Goal: Task Accomplishment & Management: Complete application form

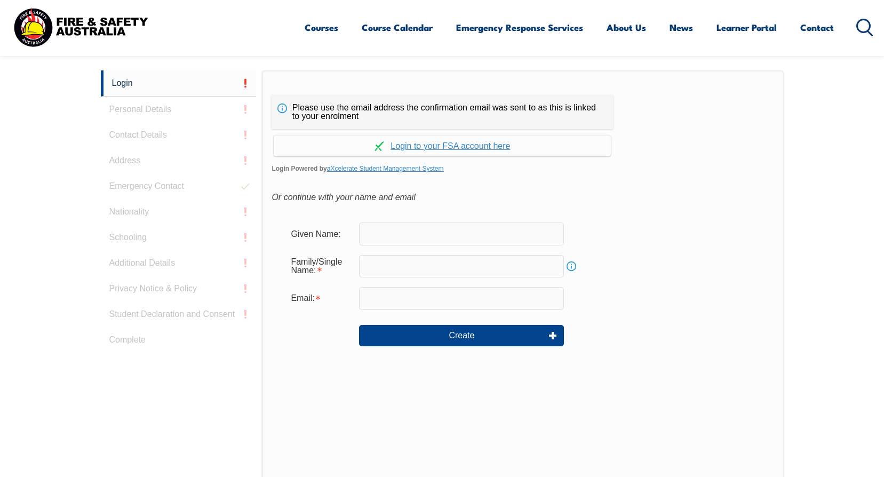
click at [402, 232] on input "text" at bounding box center [461, 233] width 205 height 22
type input "[PERSON_NAME]"
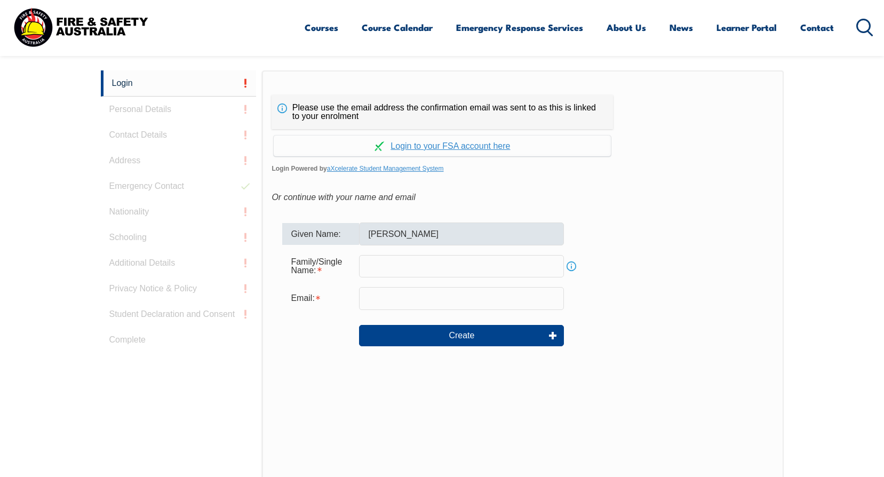
type input "[PERSON_NAME][EMAIL_ADDRESS][PERSON_NAME][DOMAIN_NAME]"
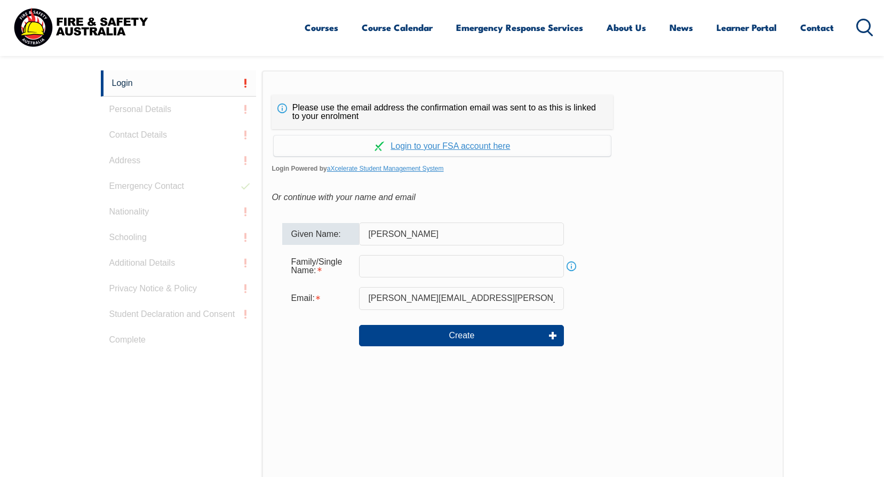
click at [405, 268] on input "text" at bounding box center [461, 266] width 205 height 22
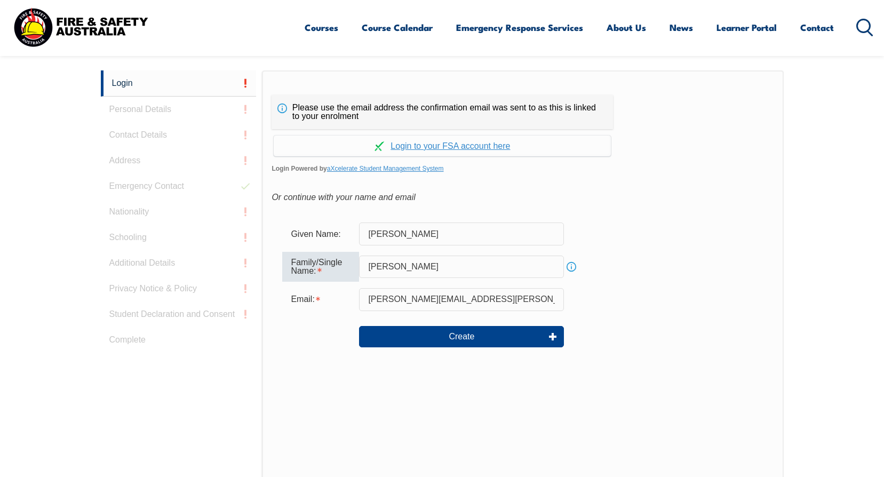
type input "[PERSON_NAME]"
click at [770, 252] on form "Given Name: Connor Family/Single Name: Toby Info Email: connor.toby@dynonobel.c…" at bounding box center [523, 292] width 502 height 161
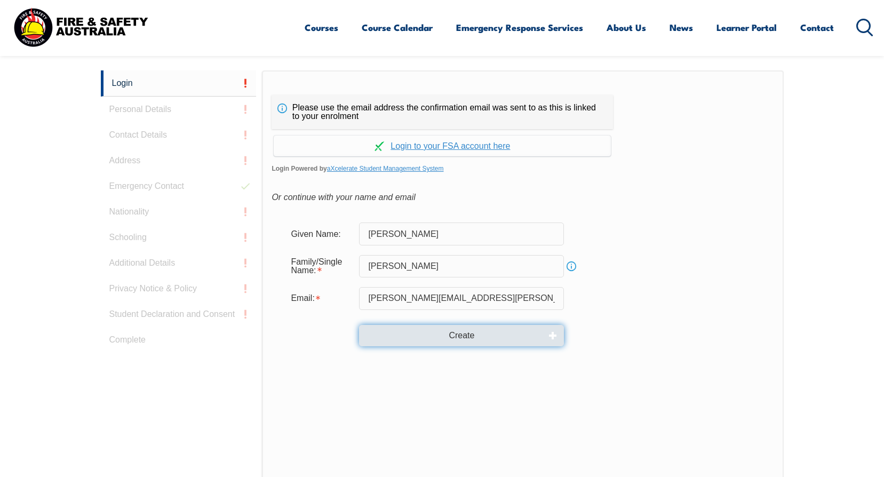
click at [478, 336] on button "Create" at bounding box center [461, 335] width 205 height 21
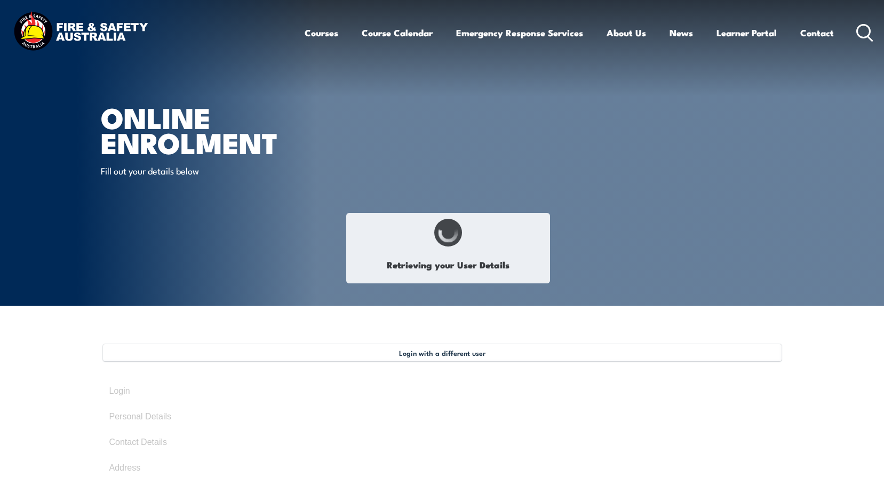
type input "[PERSON_NAME]"
type input "[DATE]"
type input "VT5QGJKQR2"
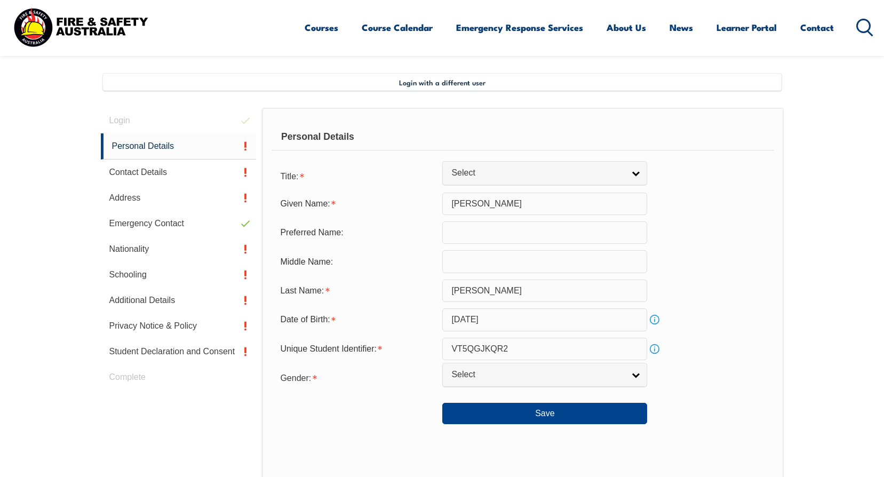
scroll to position [291, 0]
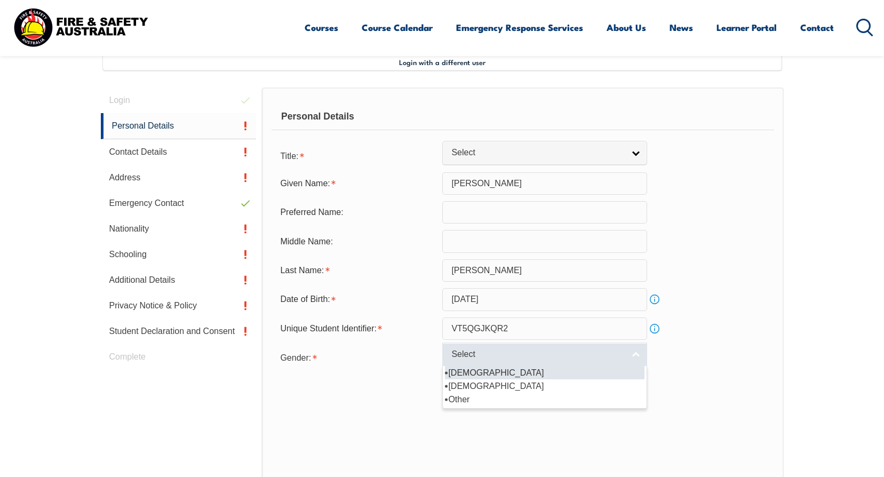
click at [524, 357] on span "Select" at bounding box center [537, 354] width 173 height 11
click at [512, 370] on li "[DEMOGRAPHIC_DATA]" at bounding box center [545, 372] width 200 height 13
select select "M"
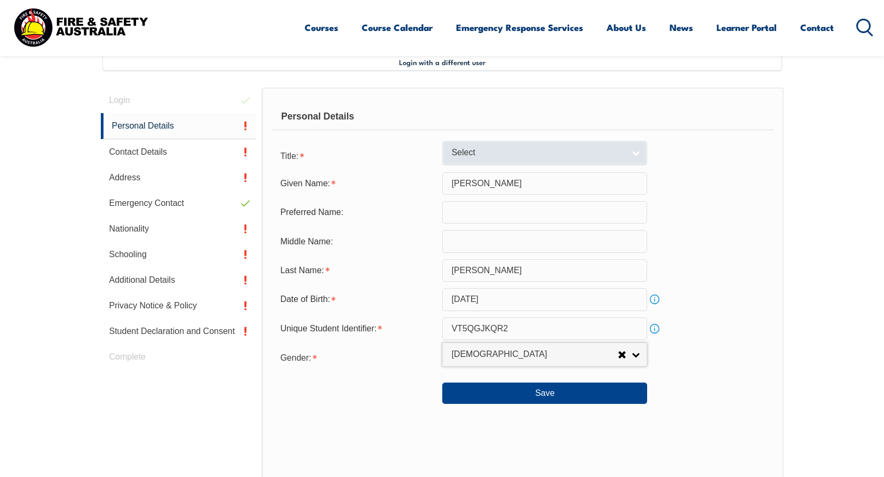
click at [473, 145] on link "Select" at bounding box center [544, 153] width 205 height 24
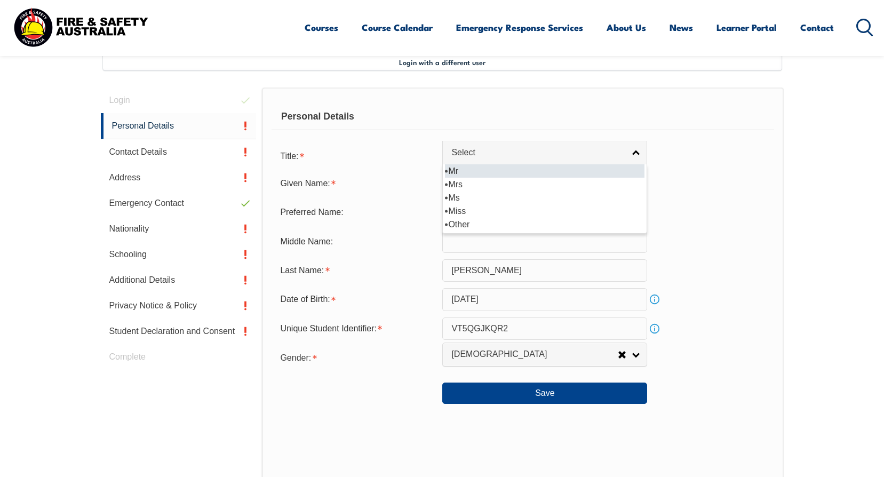
click at [474, 174] on li "Mr" at bounding box center [545, 170] width 200 height 13
select select "Mr"
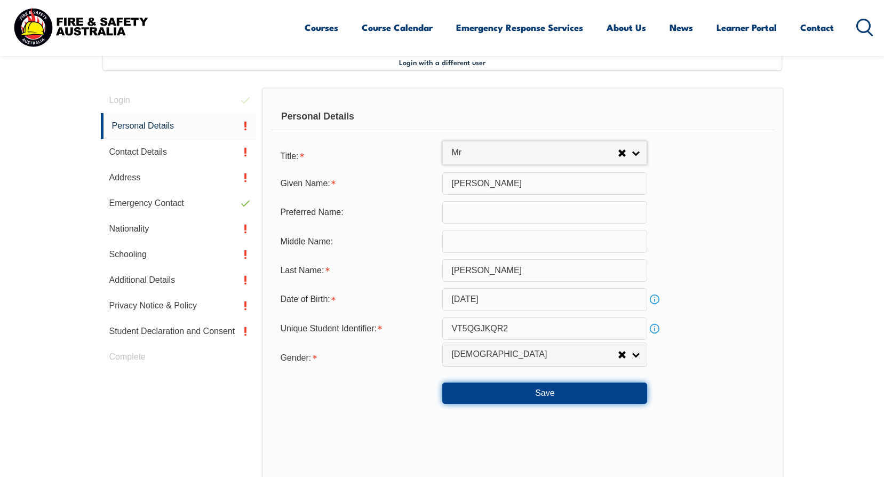
click at [525, 398] on button "Save" at bounding box center [544, 392] width 205 height 21
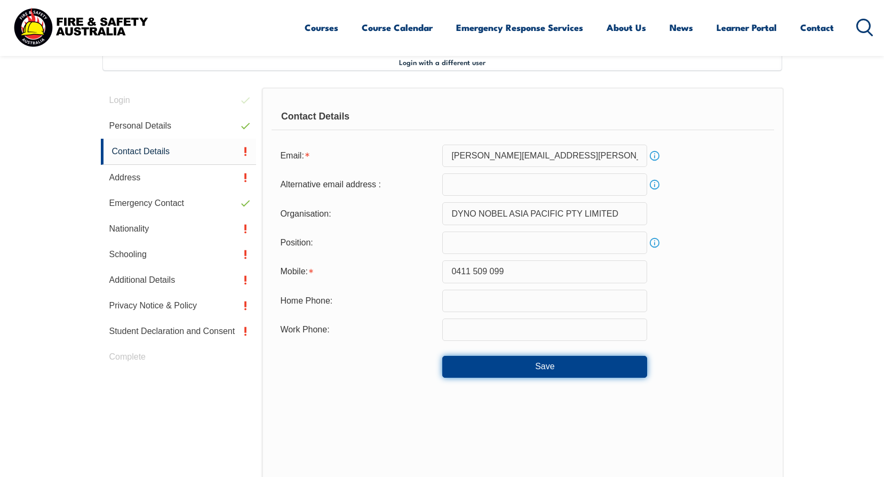
click at [521, 372] on button "Save" at bounding box center [544, 366] width 205 height 21
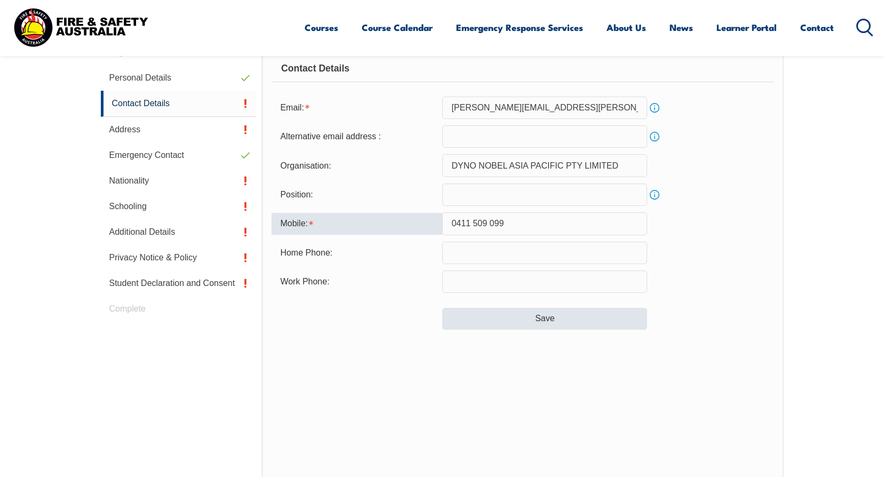
scroll to position [338, 0]
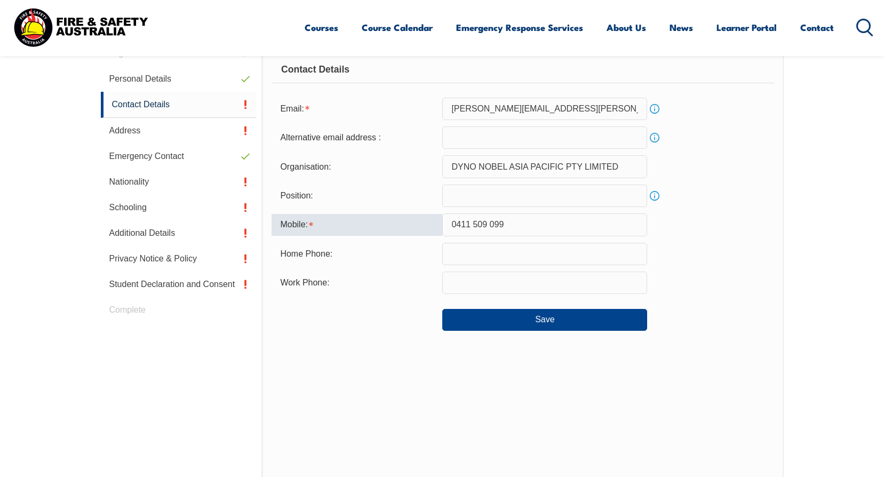
click at [472, 227] on input "0411 509 099" at bounding box center [544, 224] width 205 height 22
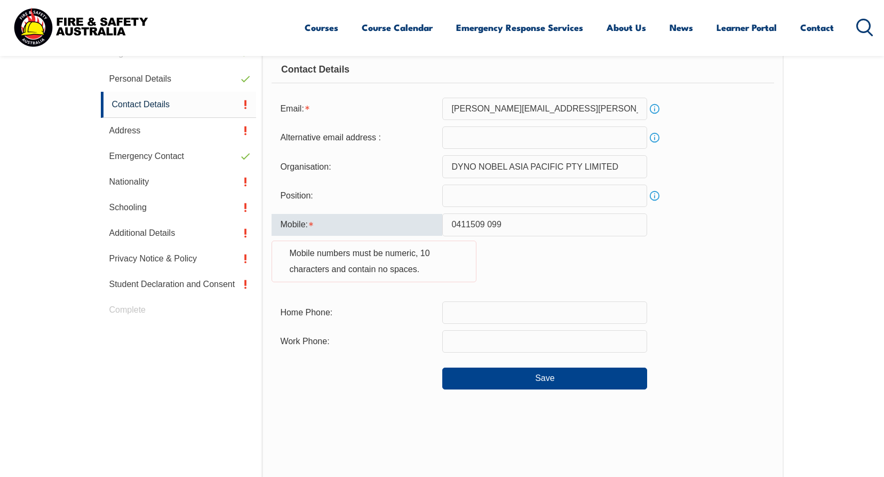
click at [486, 222] on input "0411509 099" at bounding box center [544, 224] width 205 height 22
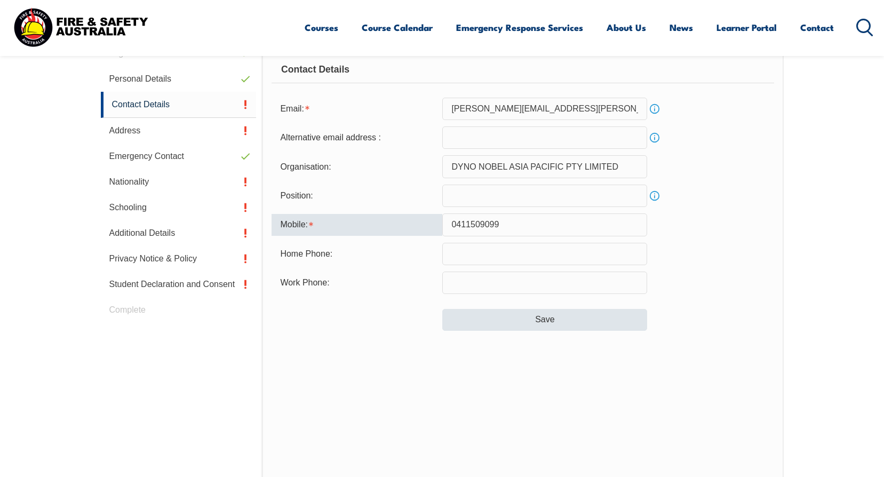
type input "0411509099"
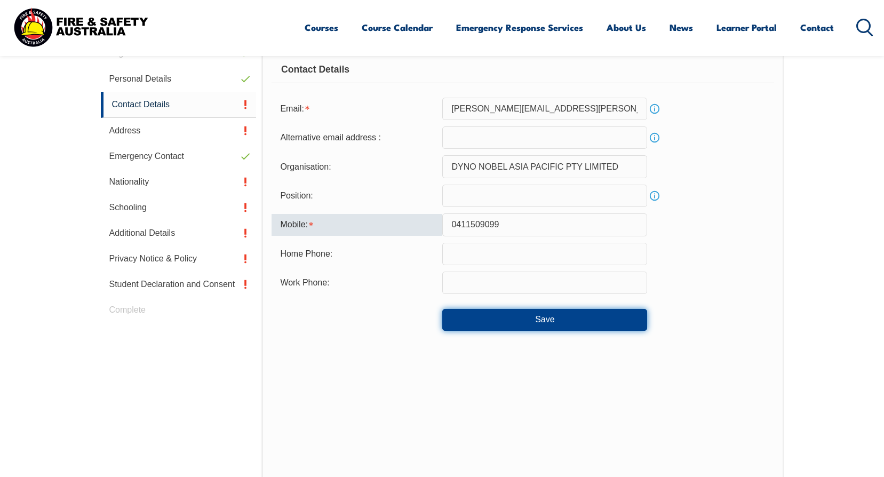
click at [519, 327] on button "Save" at bounding box center [544, 319] width 205 height 21
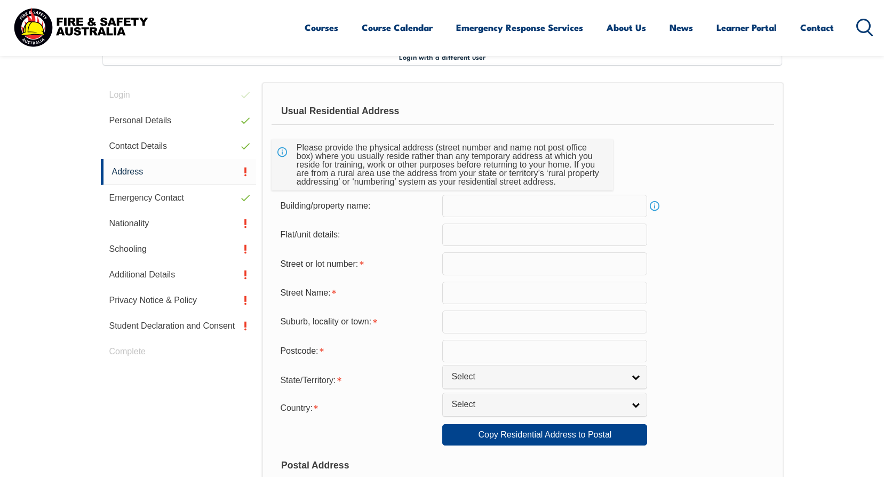
scroll to position [291, 0]
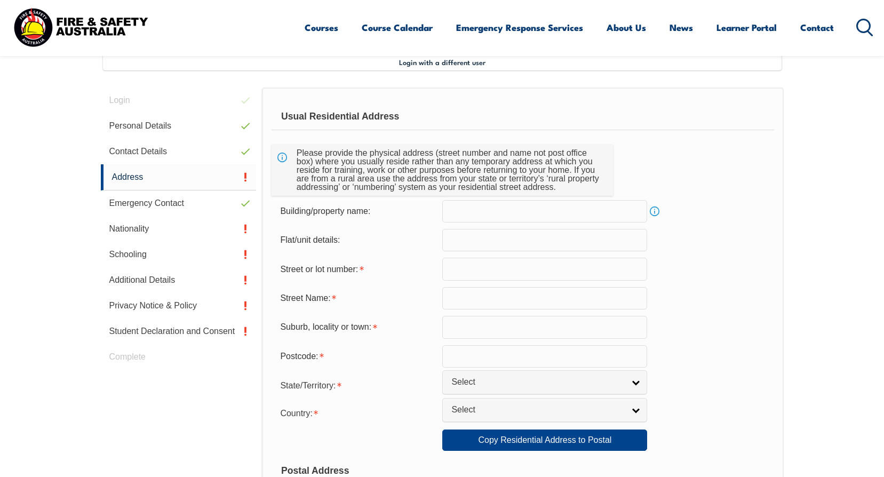
click at [497, 275] on input "text" at bounding box center [544, 269] width 205 height 22
type input "20-22"
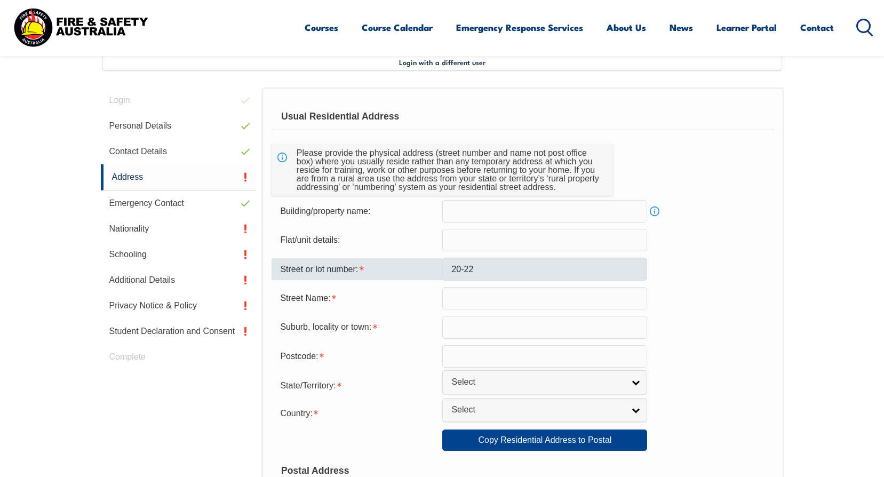
type input "[PERSON_NAME]"
type input "[GEOGRAPHIC_DATA]"
type input "4128"
select select "1101"
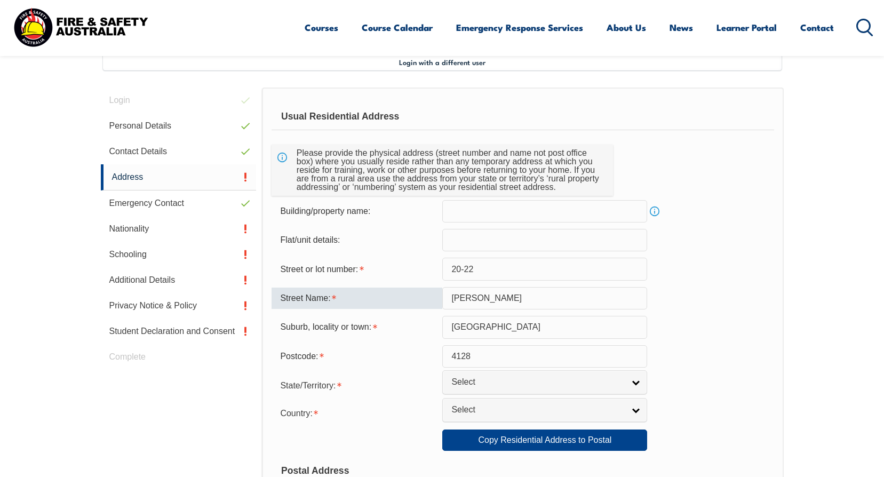
click at [501, 301] on input "[PERSON_NAME]" at bounding box center [544, 298] width 205 height 22
type input "[PERSON_NAME] Drive"
drag, startPoint x: 824, startPoint y: 20, endPoint x: 842, endPoint y: 169, distance: 149.4
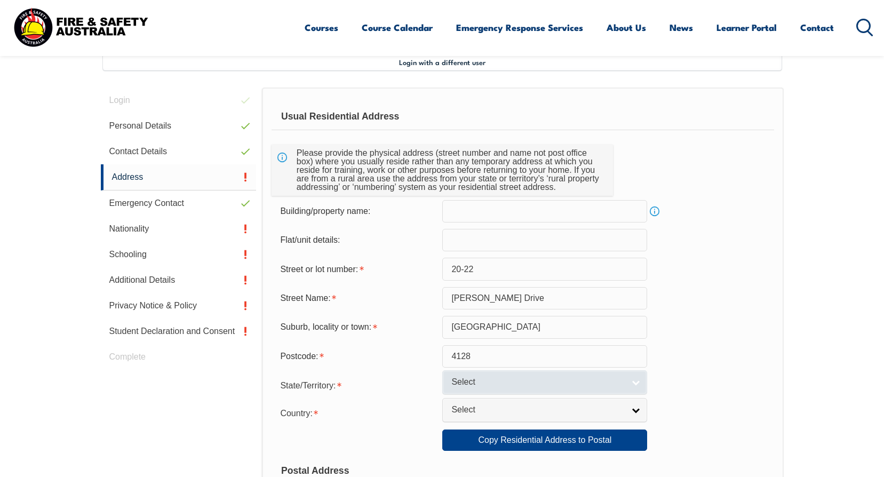
click at [511, 385] on span "Select" at bounding box center [537, 382] width 173 height 11
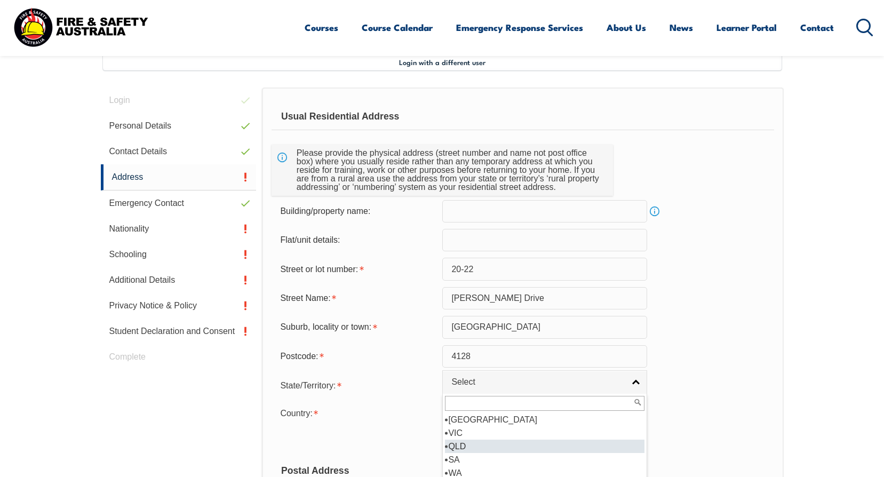
click at [477, 442] on li "QLD" at bounding box center [545, 446] width 200 height 13
select select "QLD"
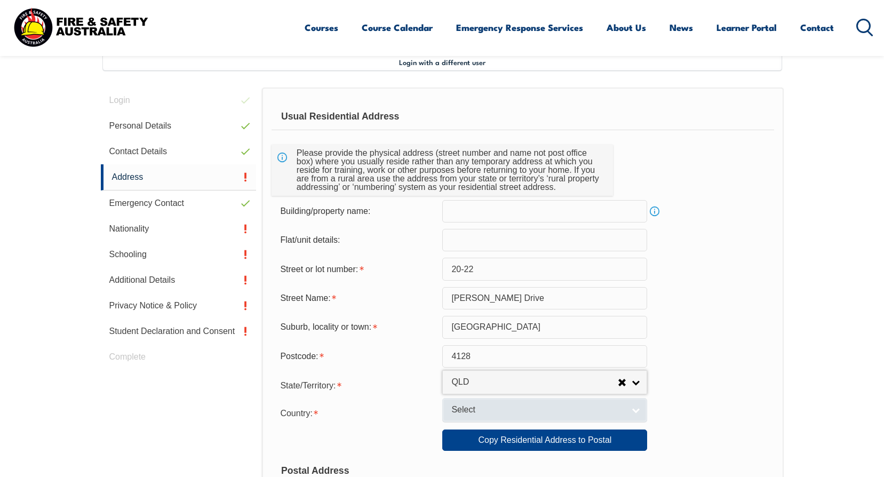
click at [482, 410] on span "Select" at bounding box center [537, 409] width 173 height 11
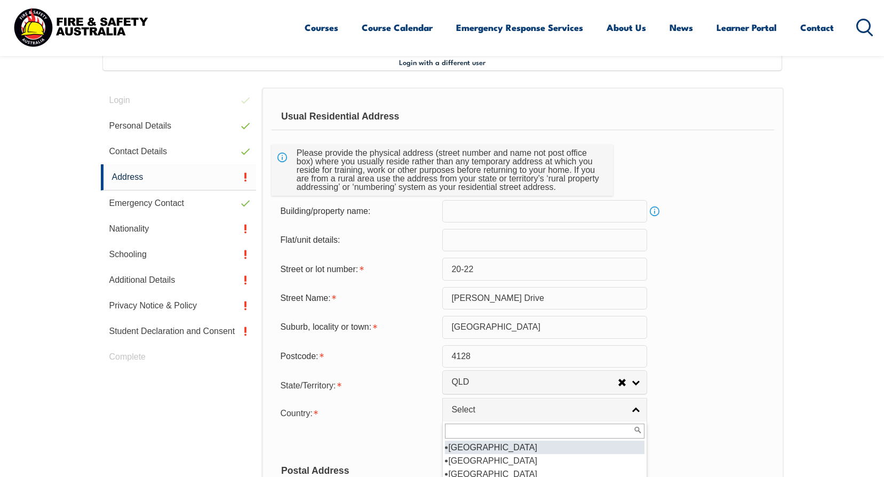
scroll to position [160, 0]
click at [561, 461] on li "[GEOGRAPHIC_DATA]" at bounding box center [545, 460] width 200 height 13
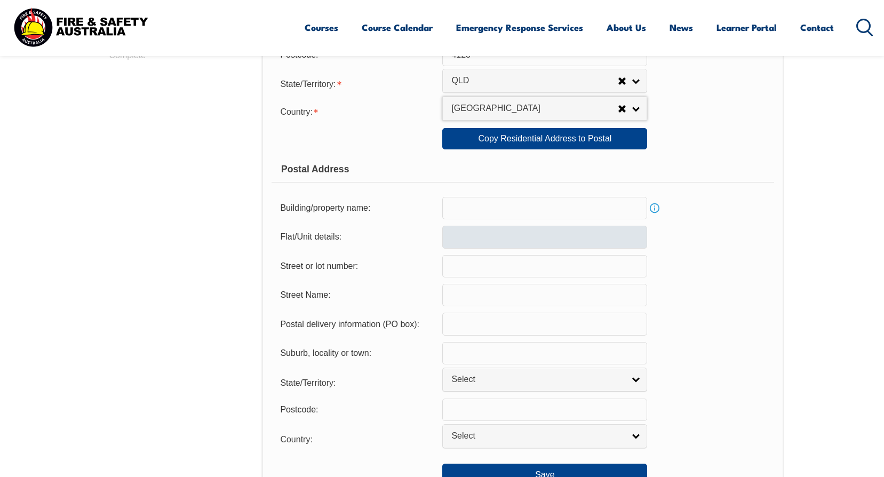
scroll to position [611, 0]
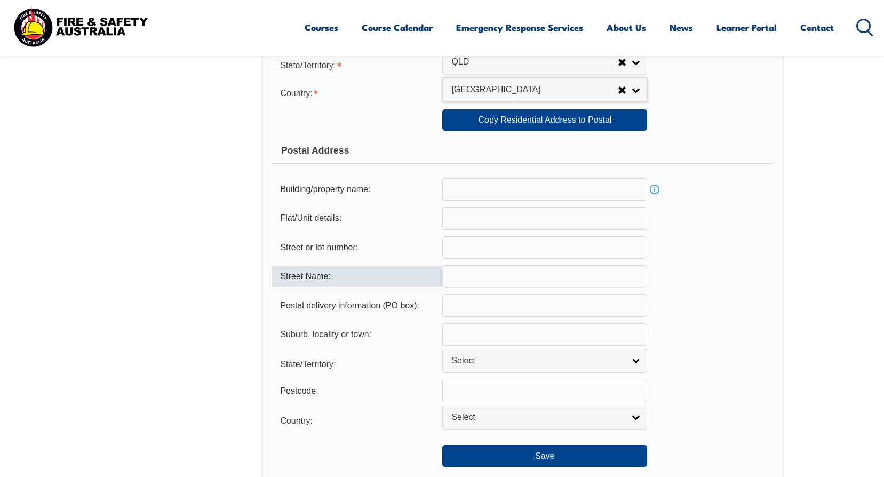
drag, startPoint x: 488, startPoint y: 282, endPoint x: 492, endPoint y: 278, distance: 6.1
click at [488, 282] on input "text" at bounding box center [544, 276] width 205 height 22
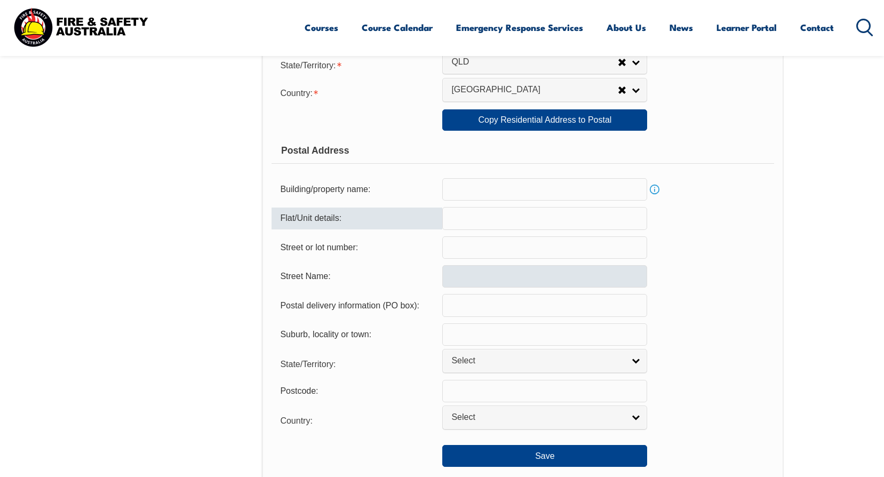
type input "Y"
type input "Unit 10"
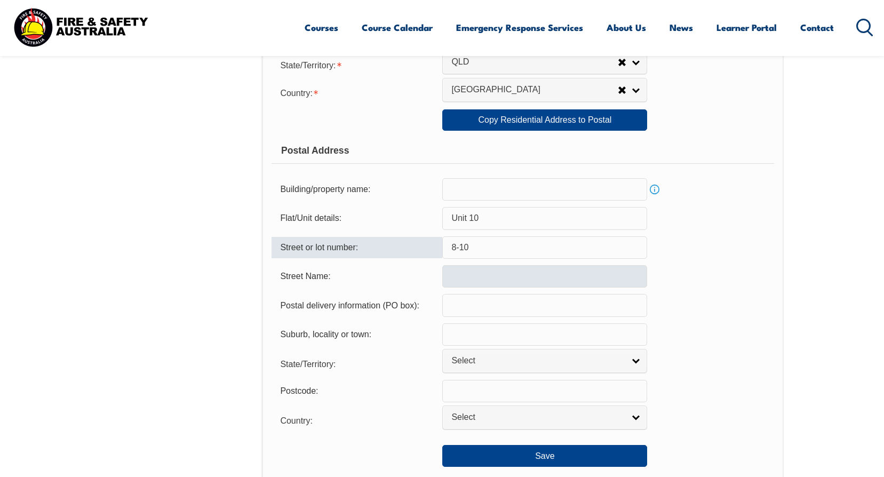
type input "8-10"
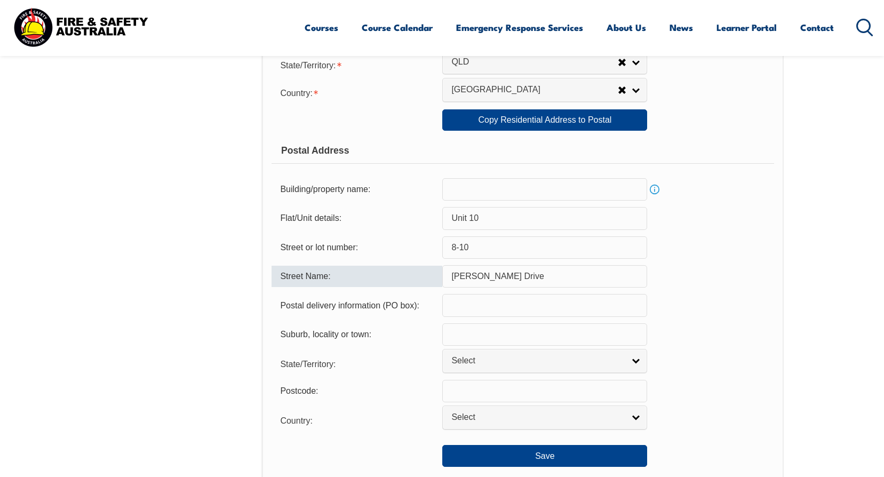
type input "[PERSON_NAME] Drive"
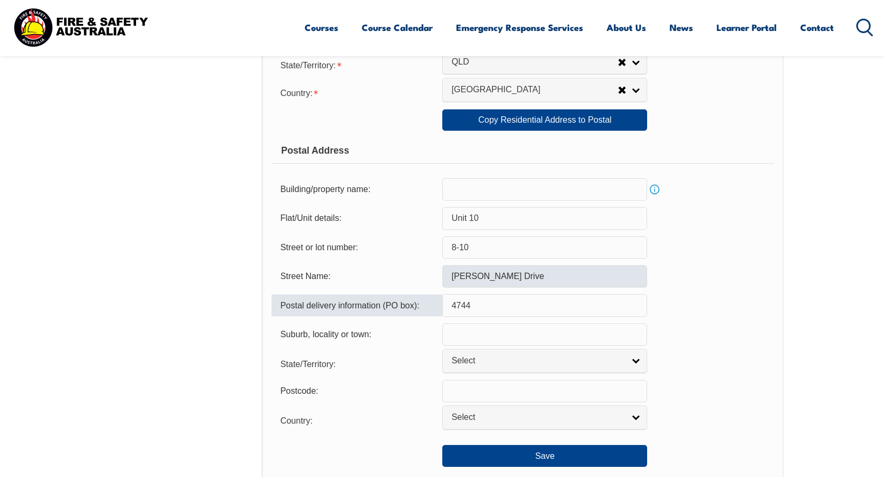
type input "4744"
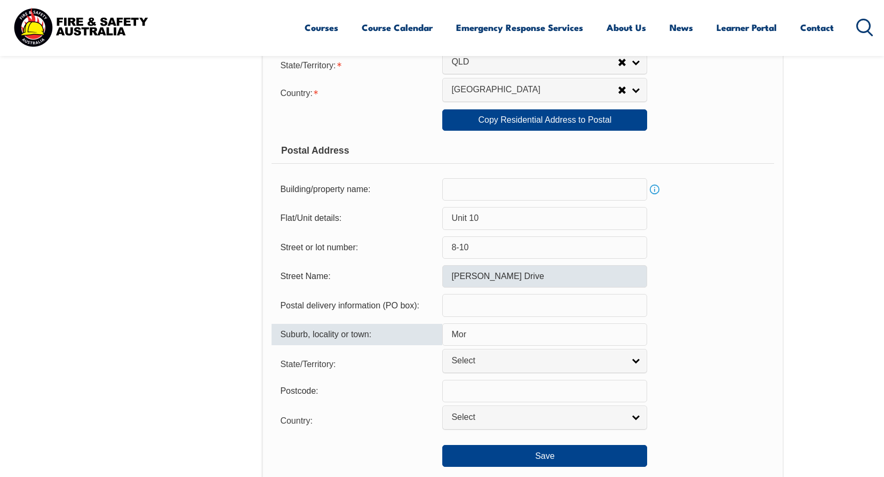
type input "Moranbah"
drag, startPoint x: 769, startPoint y: 370, endPoint x: 760, endPoint y: 367, distance: 8.9
click at [766, 368] on div "State/Territory: [GEOGRAPHIC_DATA] [GEOGRAPHIC_DATA] [GEOGRAPHIC_DATA] [GEOGRAP…" at bounding box center [523, 362] width 502 height 21
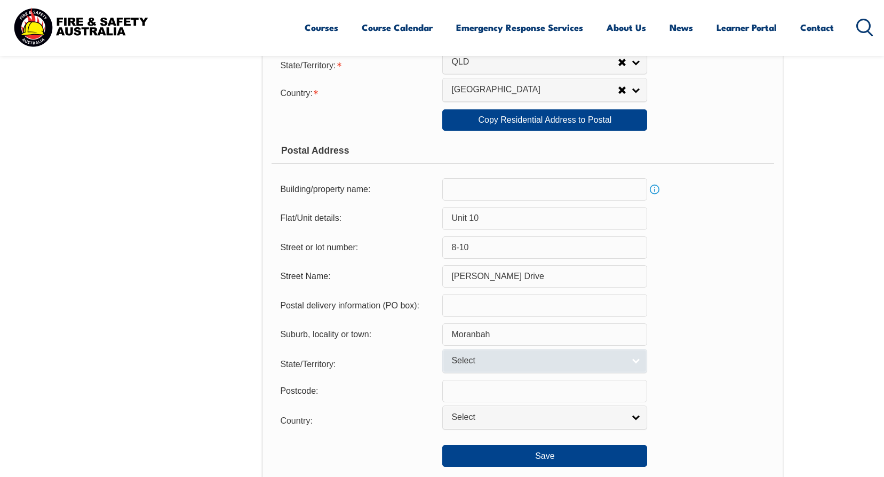
click at [617, 356] on span "Select" at bounding box center [537, 360] width 173 height 11
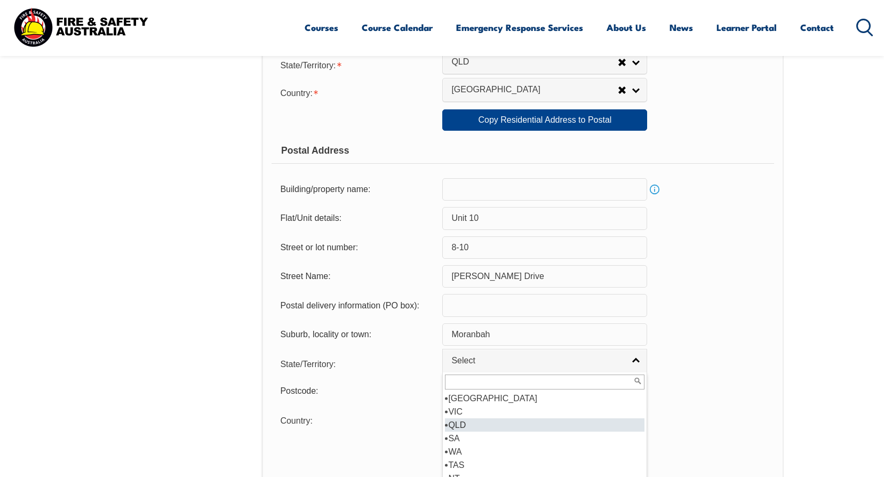
click at [494, 421] on li "QLD" at bounding box center [545, 424] width 200 height 13
select select "QLD"
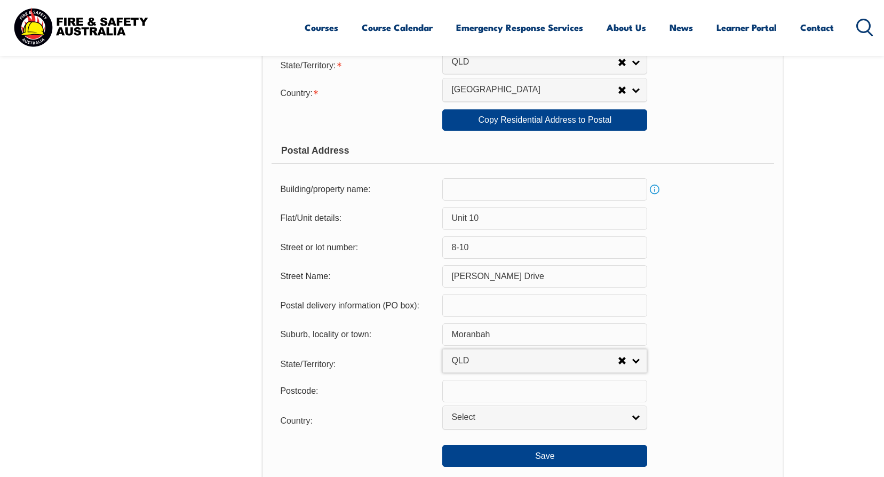
click at [489, 398] on input "text" at bounding box center [544, 391] width 205 height 22
type input "4744"
click at [687, 420] on div "Country: [GEOGRAPHIC_DATA] ([GEOGRAPHIC_DATA]) [GEOGRAPHIC_DATA] [GEOGRAPHIC_DA…" at bounding box center [523, 419] width 502 height 21
click at [639, 420] on link "Select" at bounding box center [544, 417] width 205 height 24
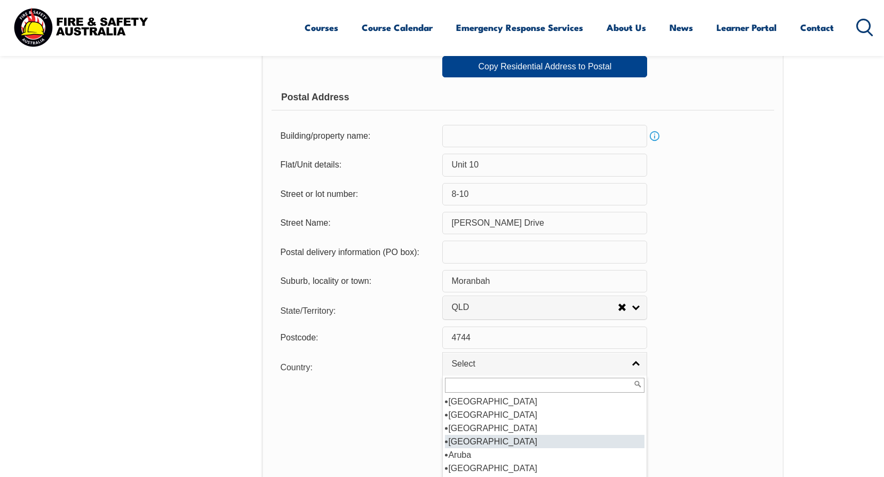
scroll to position [160, 0]
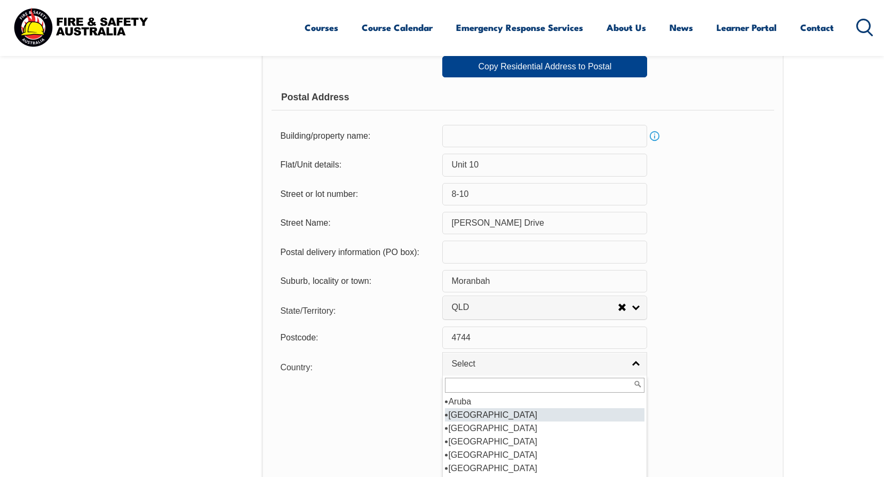
click at [501, 416] on li "[GEOGRAPHIC_DATA]" at bounding box center [545, 414] width 200 height 13
select select "1101"
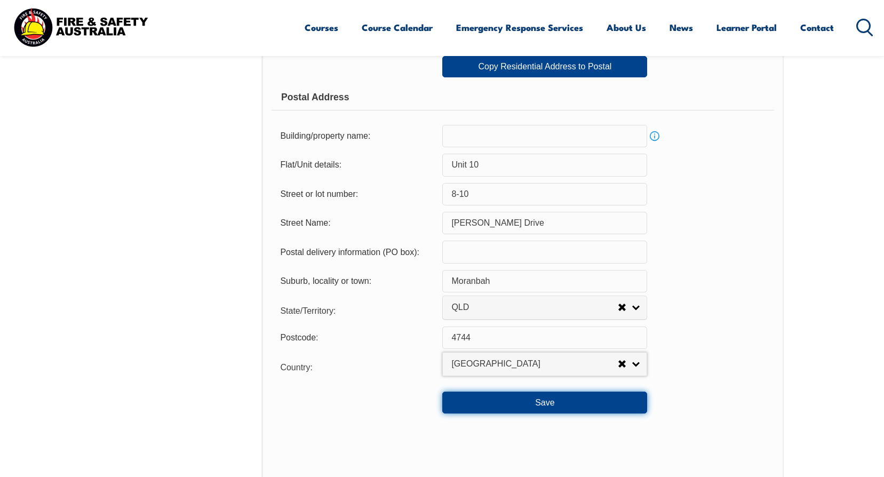
click at [575, 402] on button "Save" at bounding box center [544, 402] width 205 height 21
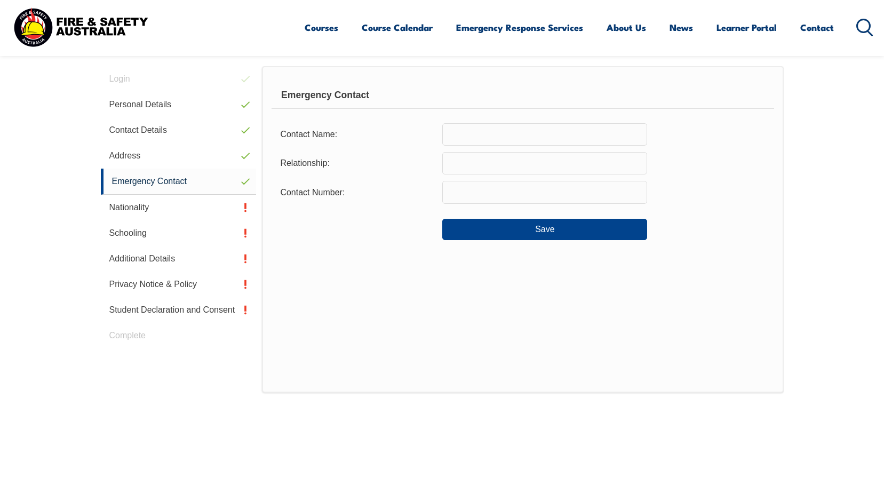
scroll to position [291, 0]
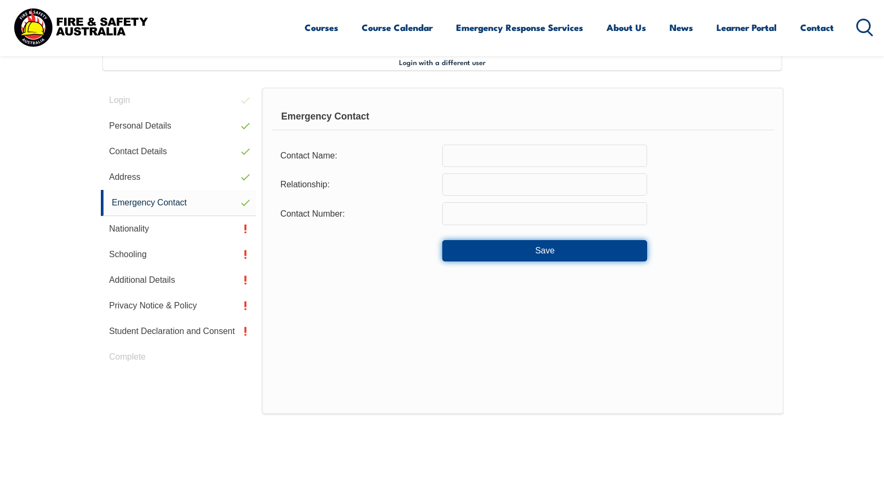
click at [541, 245] on button "Save" at bounding box center [544, 250] width 205 height 21
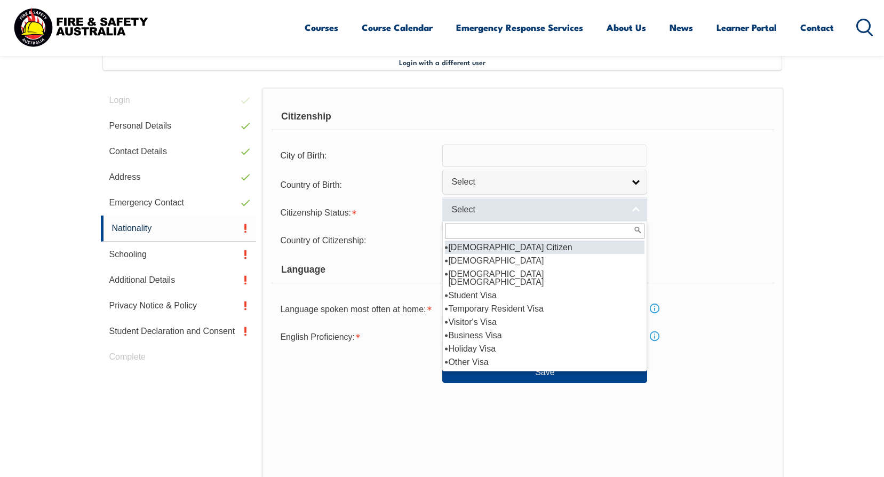
click at [531, 207] on span "Select" at bounding box center [537, 209] width 173 height 11
click at [523, 246] on li "[DEMOGRAPHIC_DATA] Citizen" at bounding box center [545, 247] width 200 height 13
select select "1"
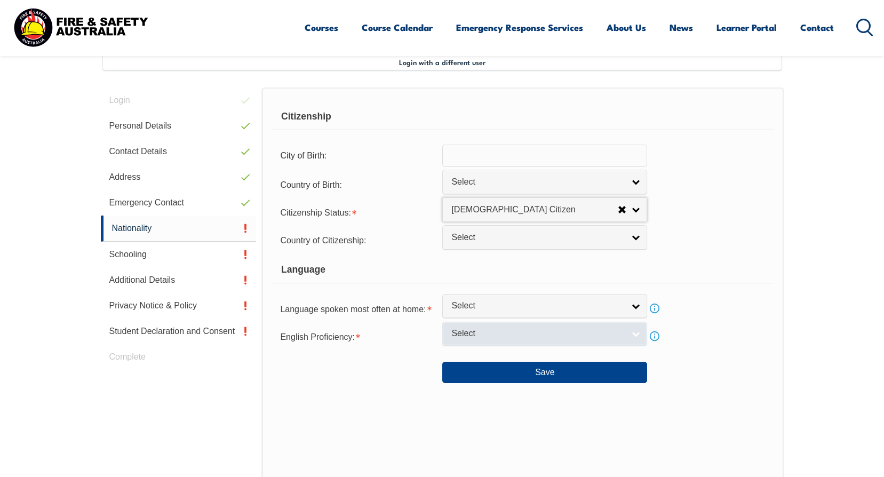
click at [524, 336] on span "Select" at bounding box center [537, 333] width 173 height 11
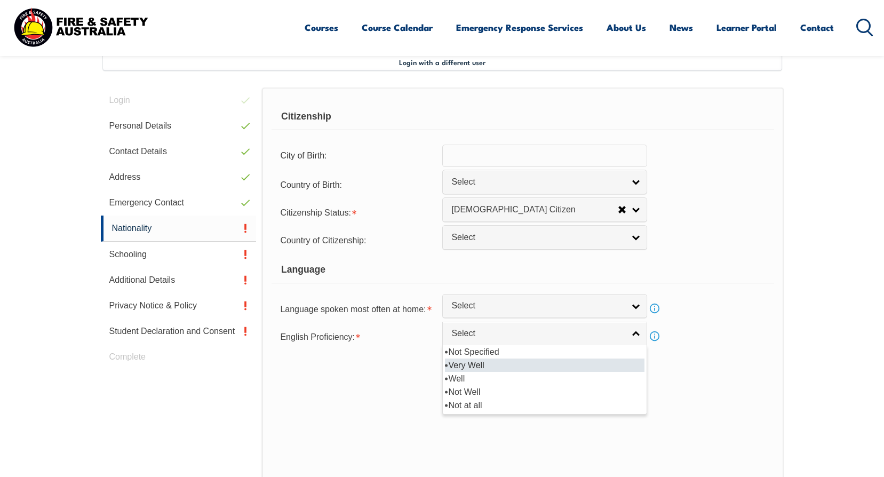
click at [509, 360] on li "Very Well" at bounding box center [545, 364] width 200 height 13
select select "1"
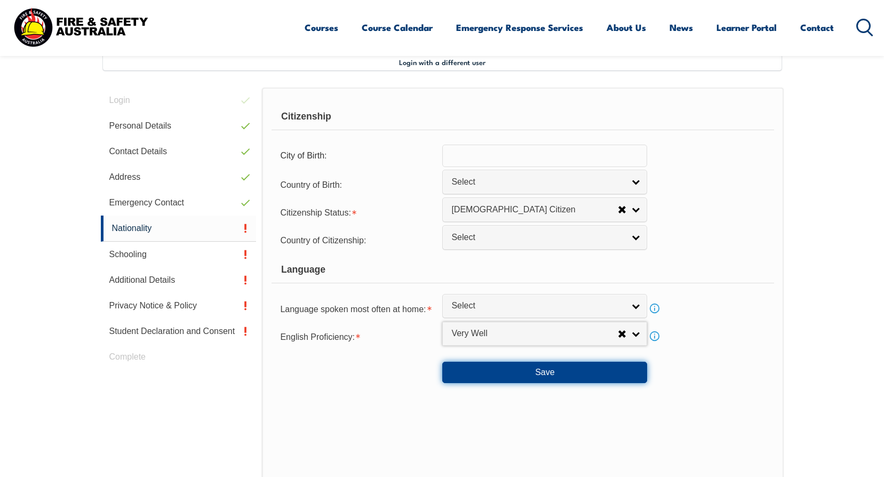
click at [509, 370] on button "Save" at bounding box center [544, 372] width 205 height 21
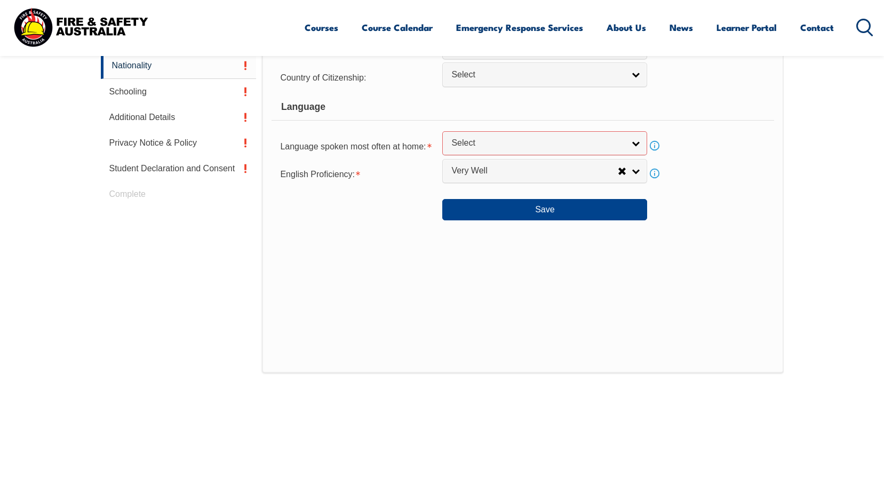
scroll to position [530, 0]
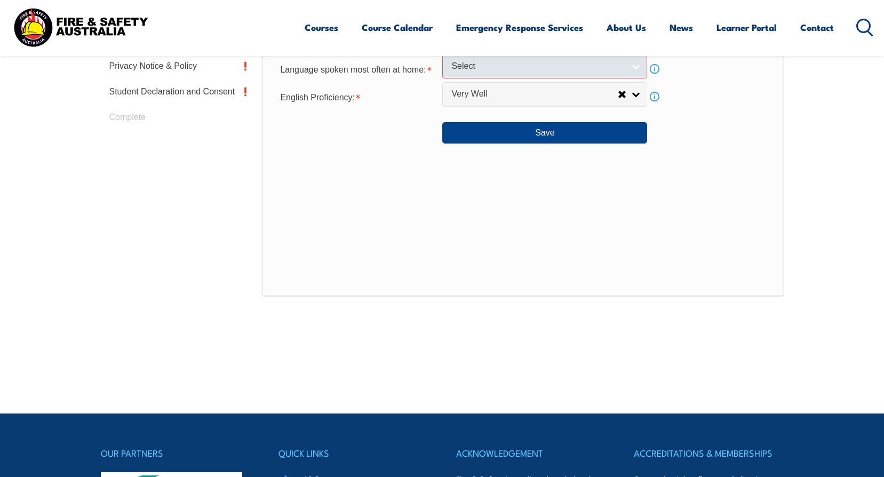
click at [645, 61] on link "Select" at bounding box center [544, 66] width 205 height 24
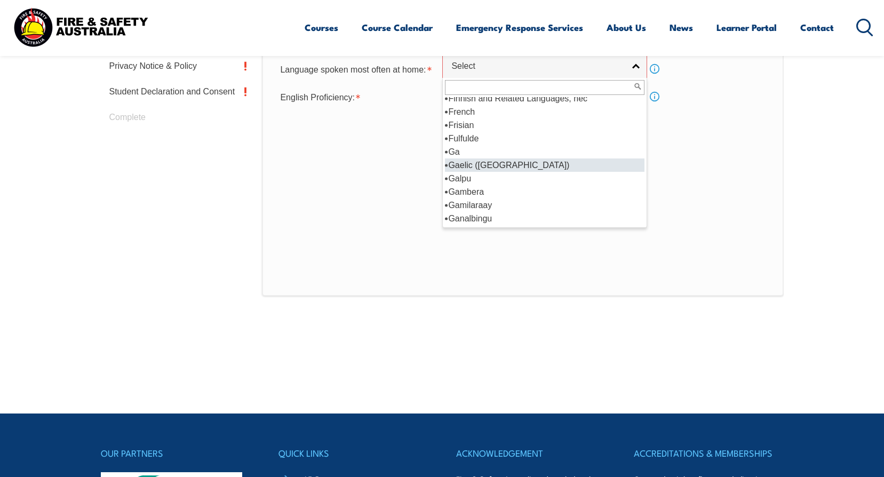
scroll to position [1334, 0]
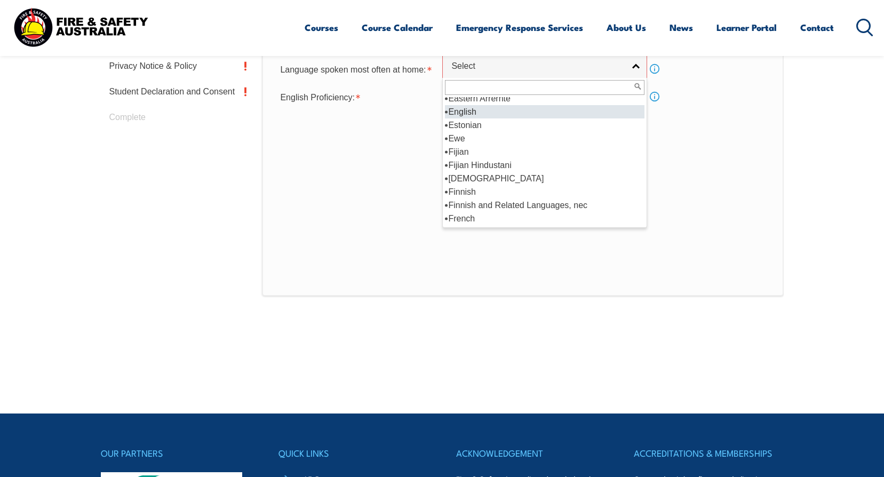
click at [496, 114] on li "English" at bounding box center [545, 111] width 200 height 13
select select "1201"
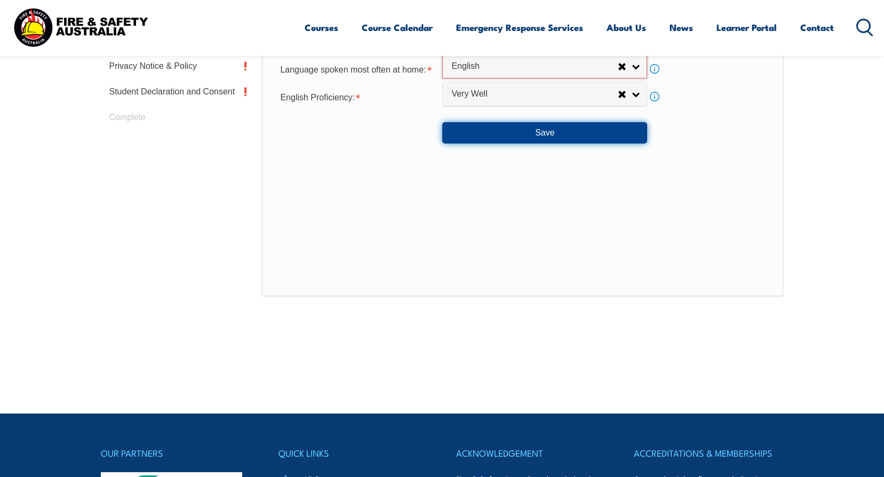
click at [517, 134] on button "Save" at bounding box center [544, 132] width 205 height 21
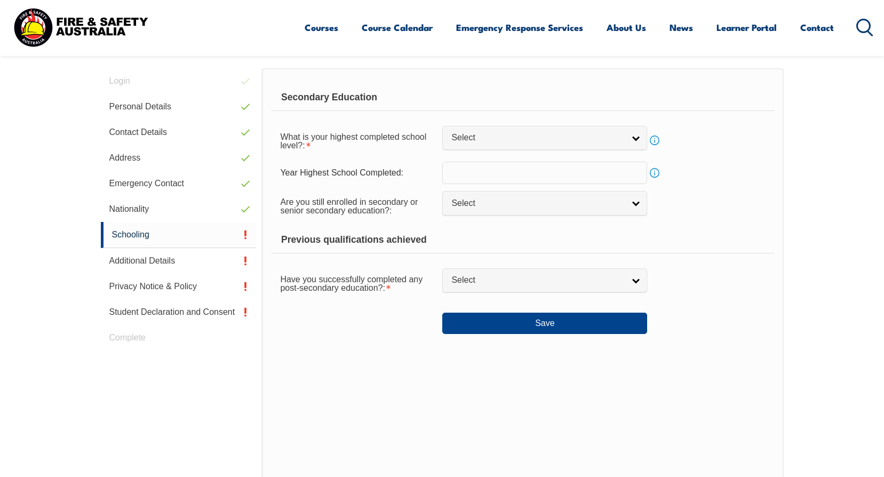
scroll to position [291, 0]
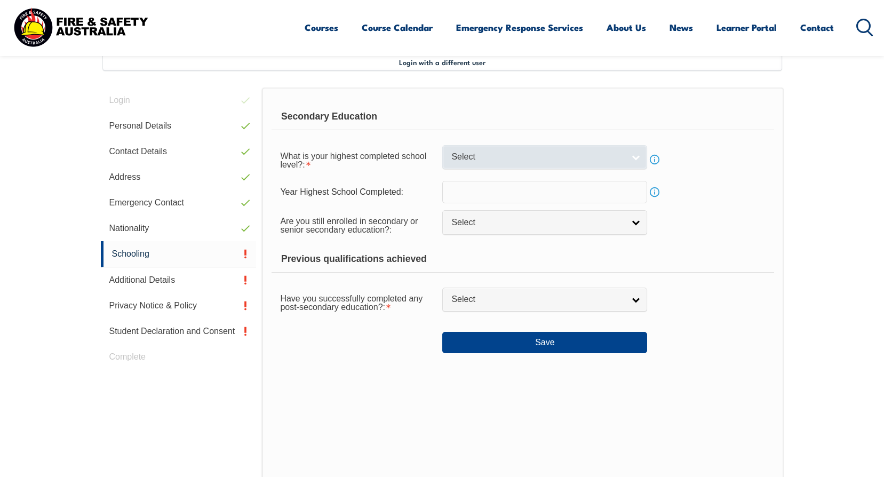
click at [568, 165] on link "Select" at bounding box center [544, 157] width 205 height 24
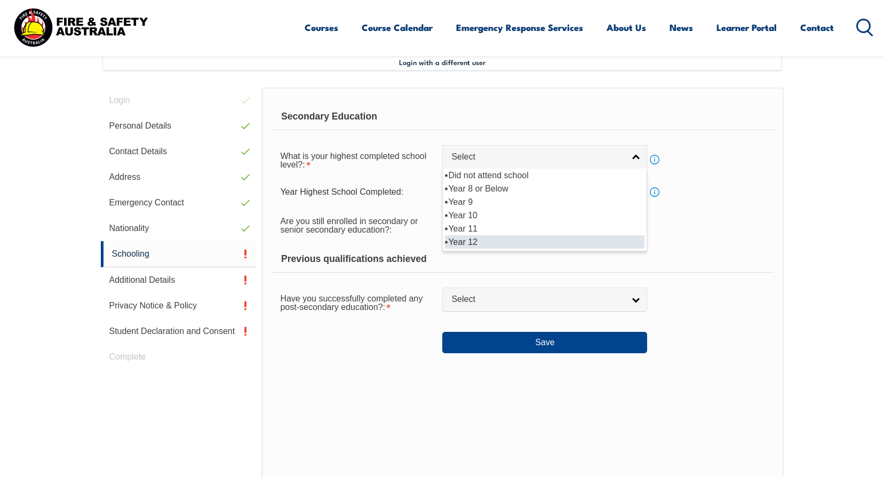
click at [531, 235] on li "Year 12" at bounding box center [545, 241] width 200 height 13
select select "12"
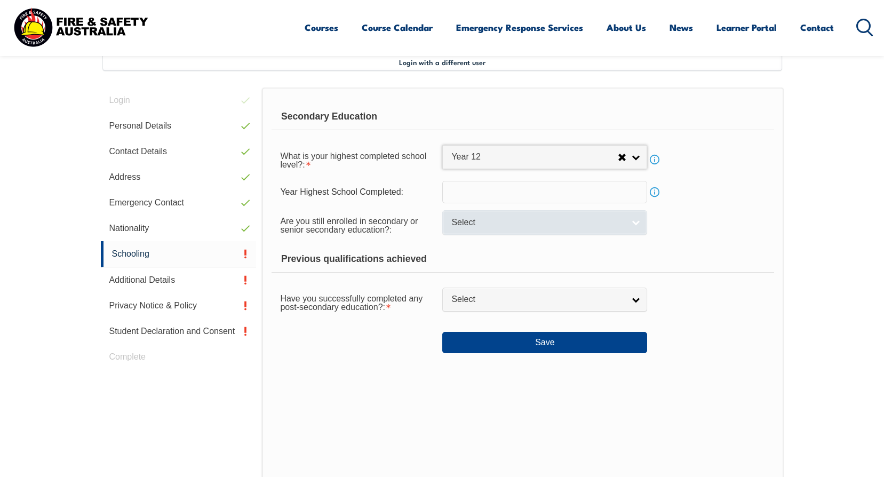
click at [520, 226] on span "Select" at bounding box center [537, 222] width 173 height 11
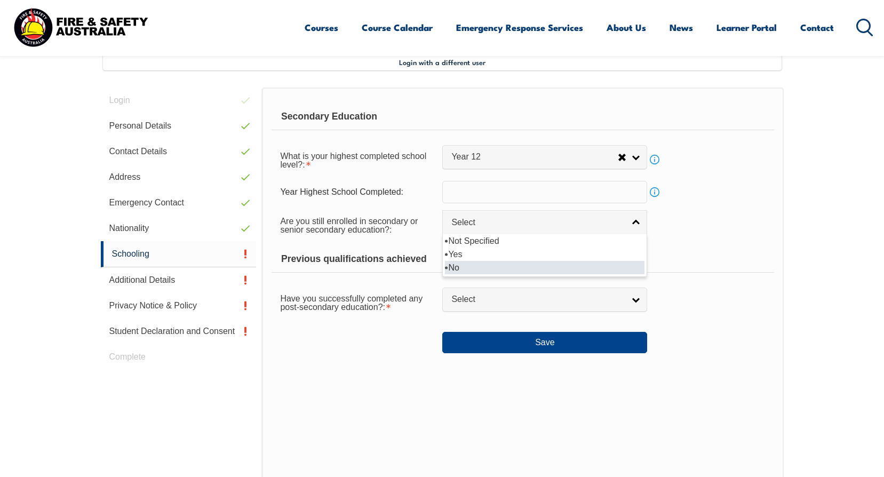
click at [501, 270] on li "No" at bounding box center [545, 267] width 200 height 13
select select "false"
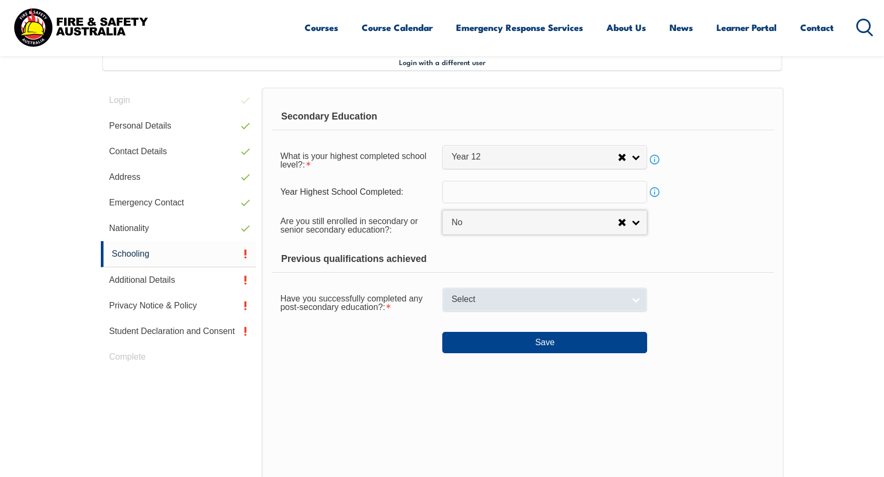
click at [521, 304] on span "Select" at bounding box center [537, 299] width 173 height 11
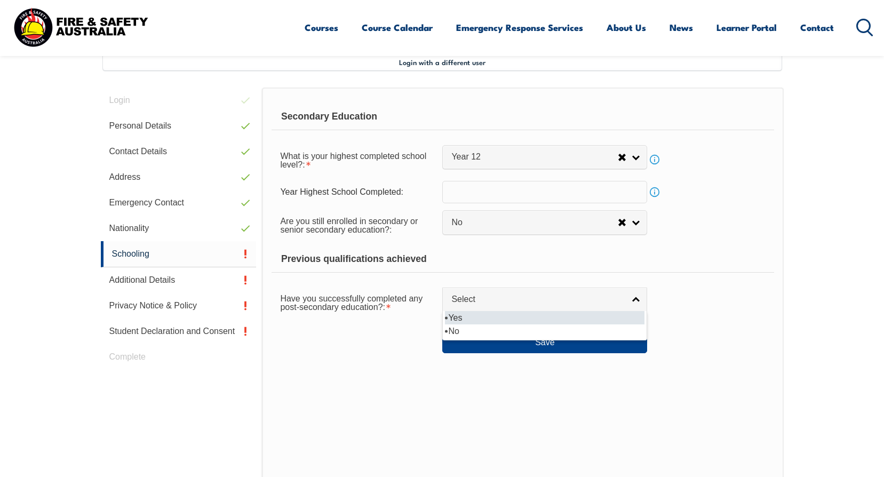
click at [509, 319] on li "Yes" at bounding box center [545, 317] width 200 height 13
select select "true"
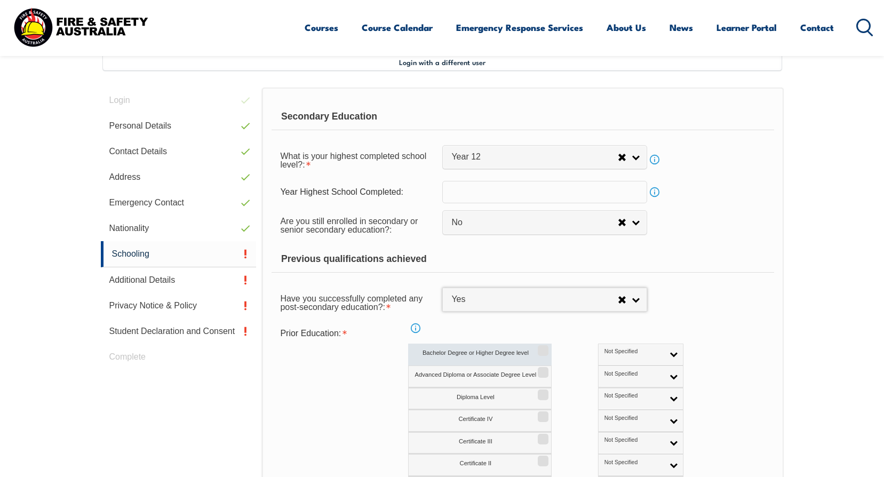
click at [548, 349] on label "Bachelor Degree or Higher Degree level" at bounding box center [479, 355] width 143 height 22
click at [545, 347] on input "Bachelor Degree or Higher Degree level" at bounding box center [541, 346] width 6 height 1
checkbox input "true"
click at [615, 353] on span "Not Specified" at bounding box center [633, 351] width 59 height 7
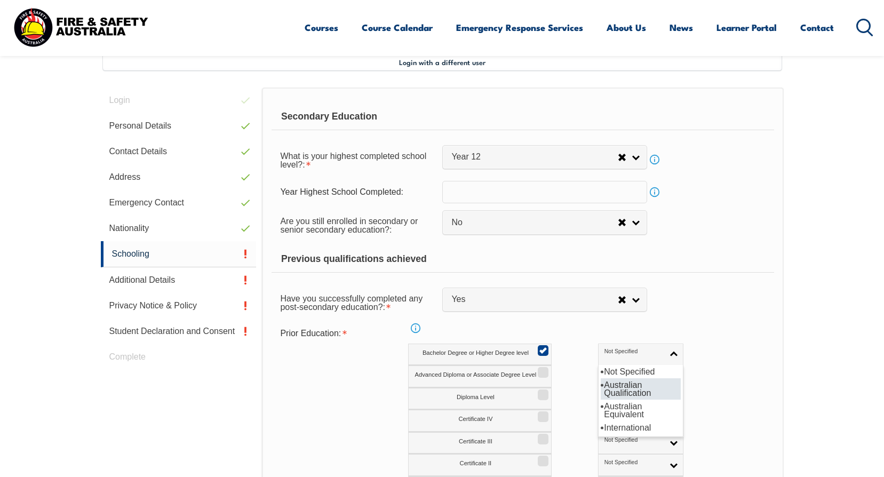
click at [617, 391] on li "Australian Qualification" at bounding box center [641, 388] width 80 height 21
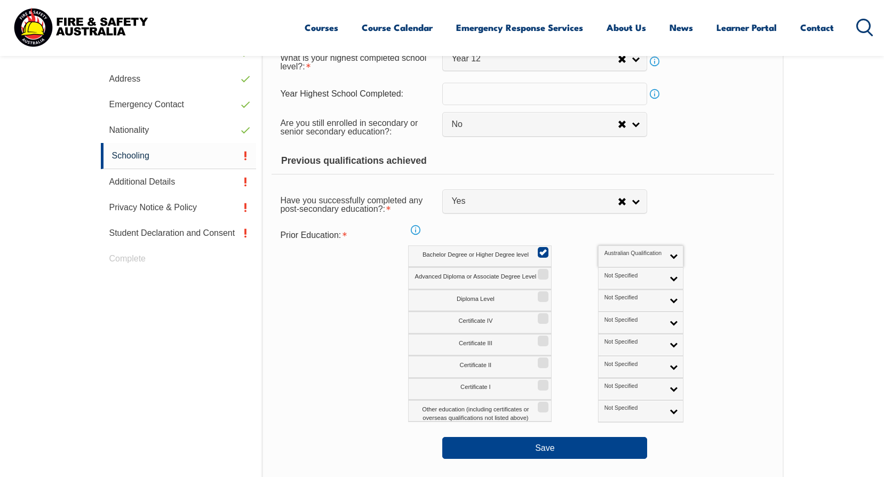
scroll to position [451, 0]
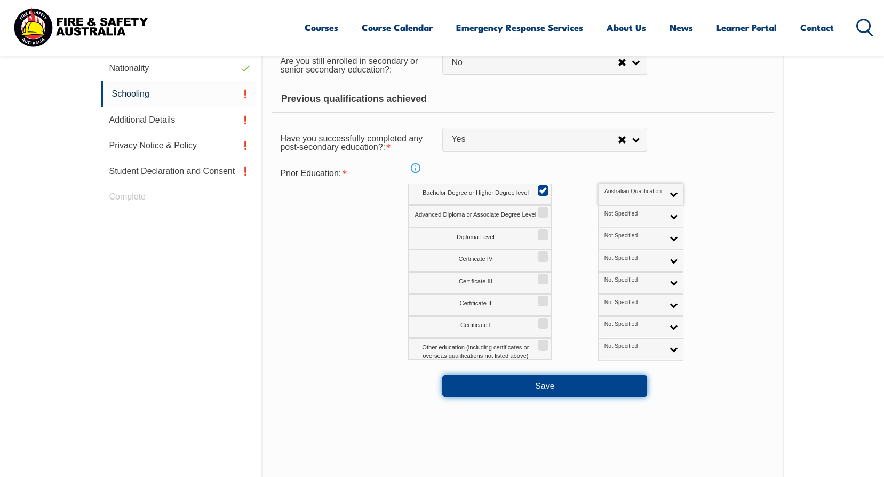
click at [592, 392] on button "Save" at bounding box center [544, 385] width 205 height 21
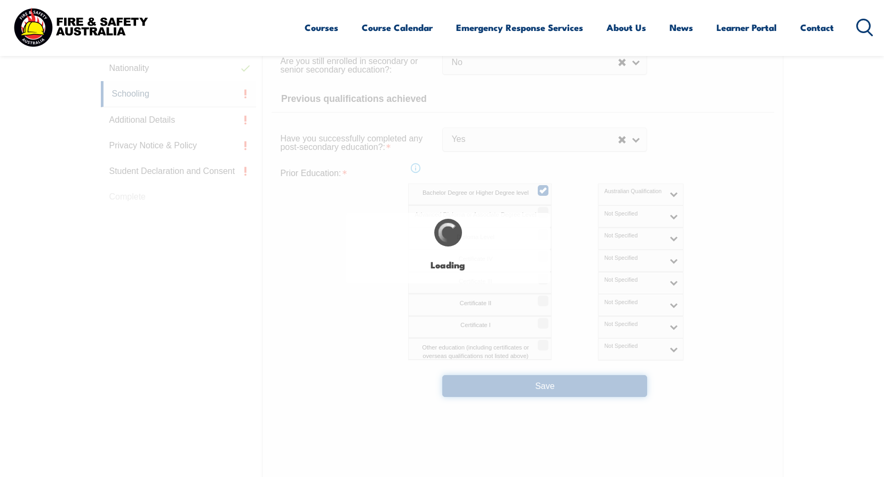
select select
select select "false"
select select "true"
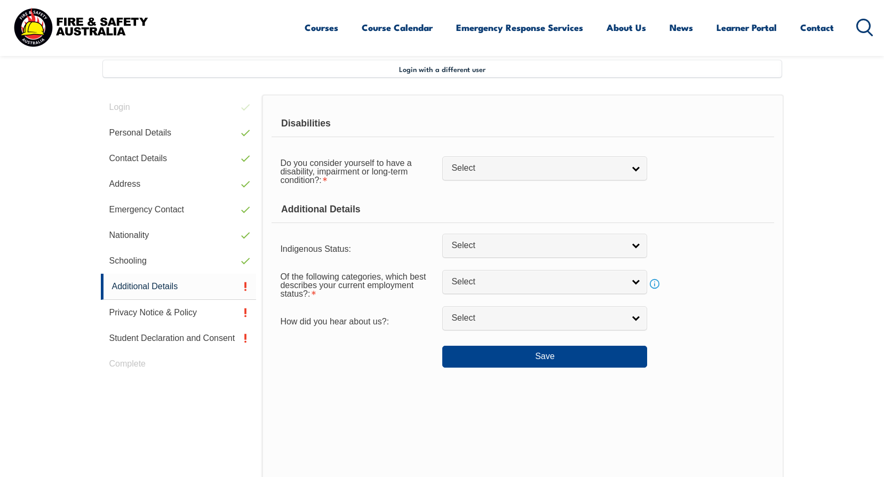
scroll to position [237, 0]
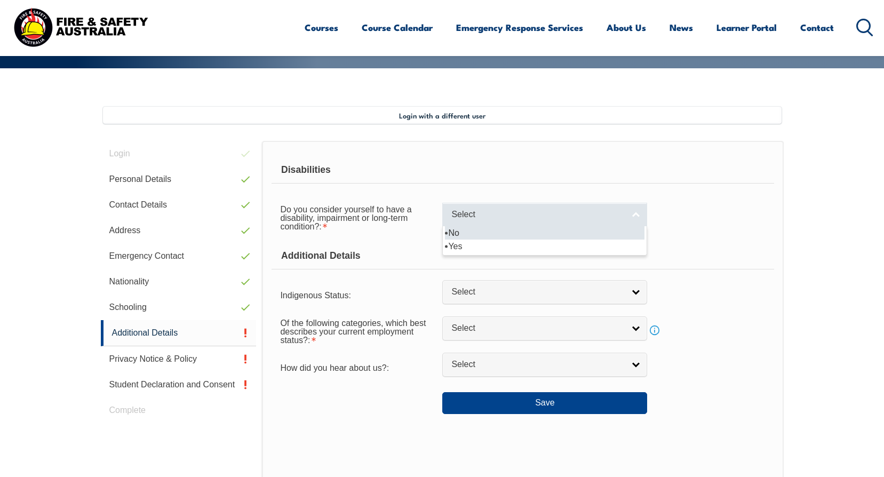
click at [521, 218] on span "Select" at bounding box center [537, 214] width 173 height 11
click at [504, 237] on li "No" at bounding box center [545, 232] width 200 height 13
select select "false"
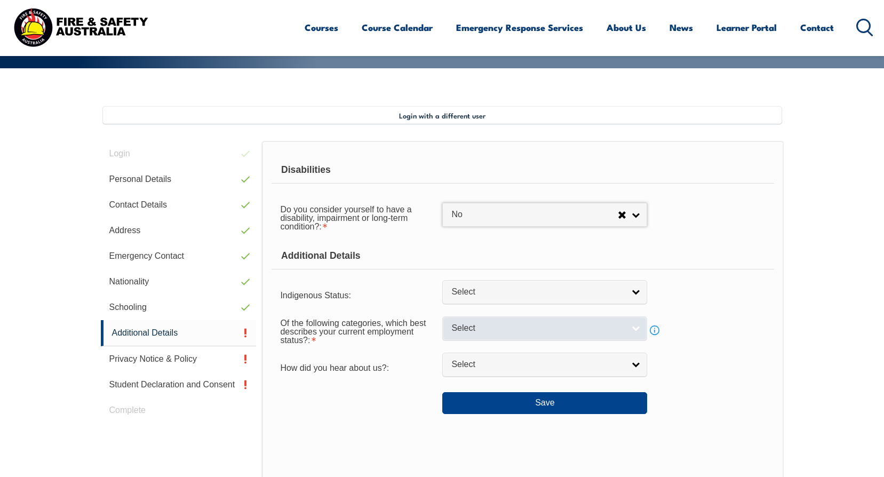
click at [494, 336] on link "Select" at bounding box center [544, 328] width 205 height 24
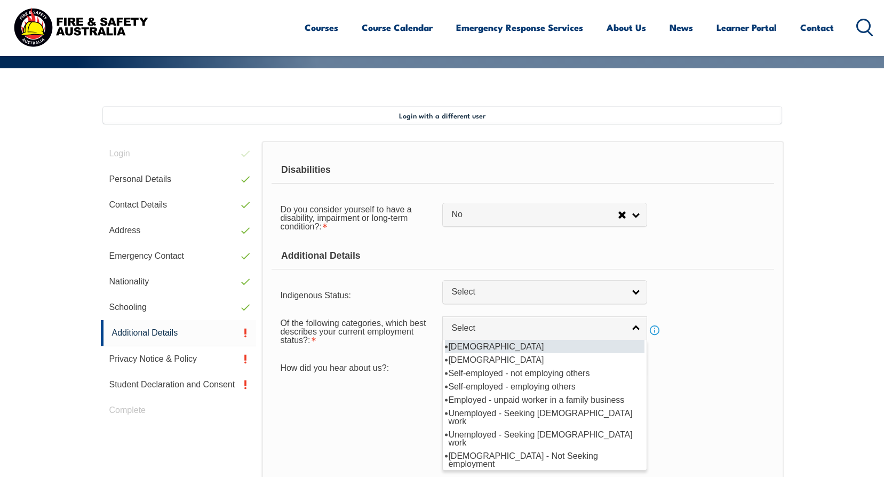
click at [503, 350] on li "[DEMOGRAPHIC_DATA]" at bounding box center [545, 346] width 200 height 13
select select "1"
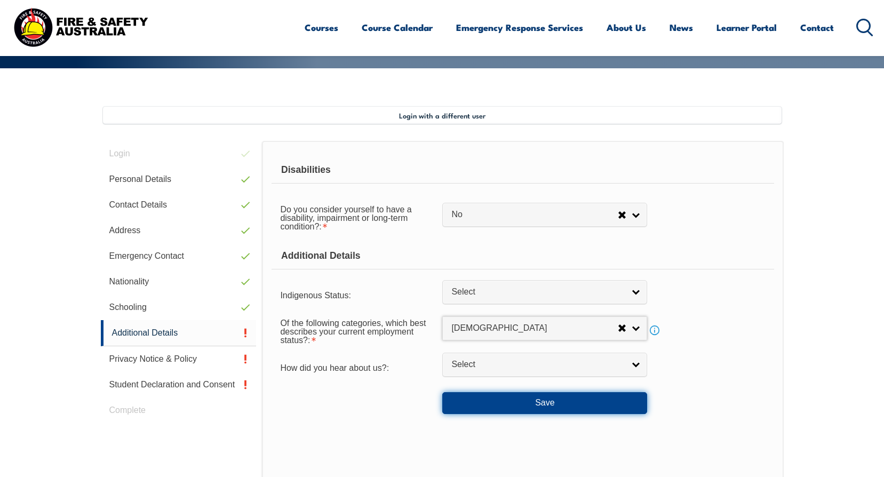
click at [512, 404] on button "Save" at bounding box center [544, 402] width 205 height 21
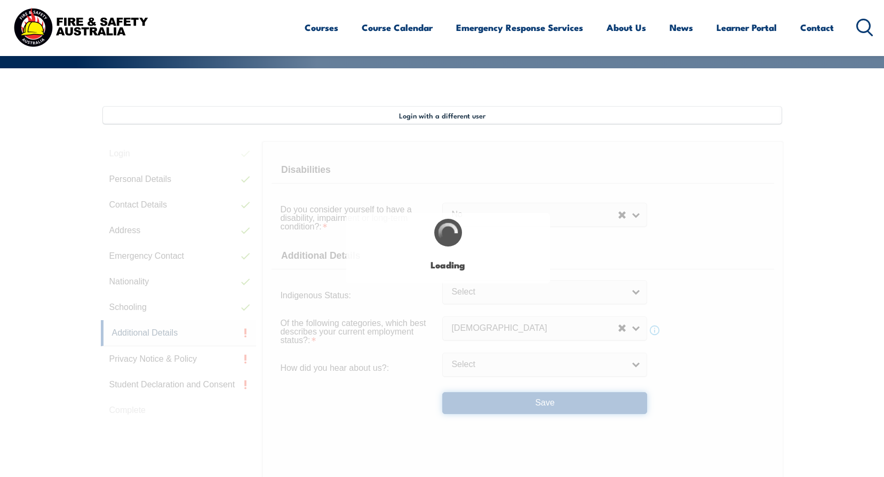
select select "false"
select select
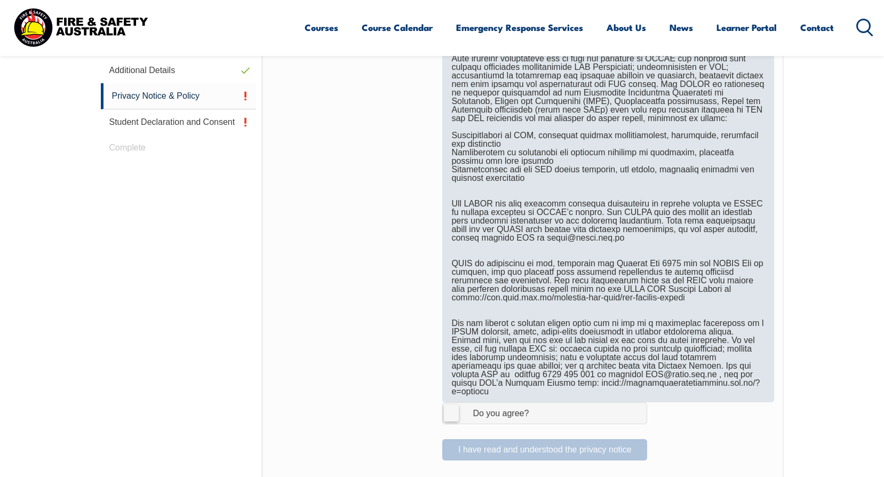
scroll to position [504, 0]
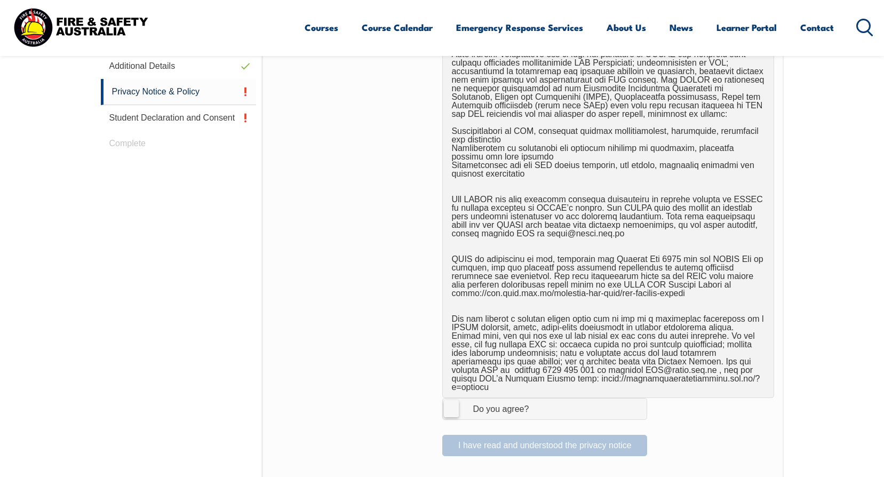
click at [462, 405] on div "Do you agree?" at bounding box center [489, 409] width 77 height 9
click at [537, 398] on input "I Agree Do you agree?" at bounding box center [546, 408] width 18 height 20
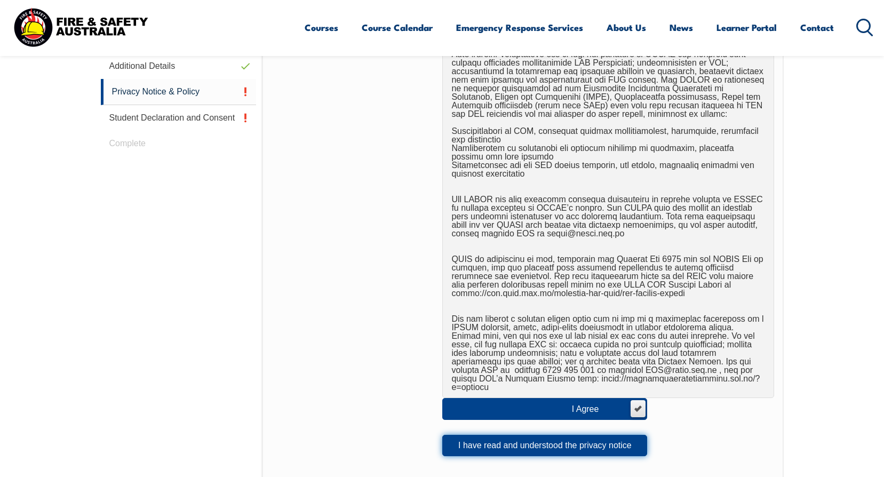
click at [501, 435] on button "I have read and understood the privacy notice" at bounding box center [544, 445] width 205 height 21
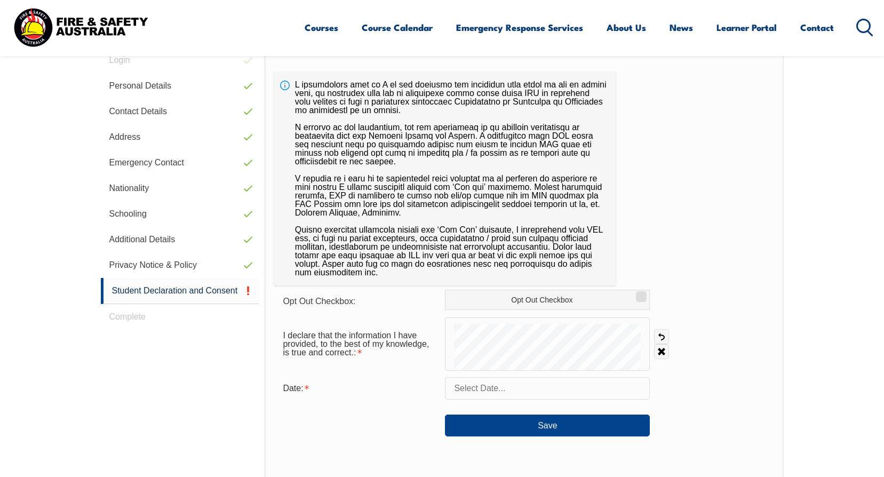
scroll to position [291, 0]
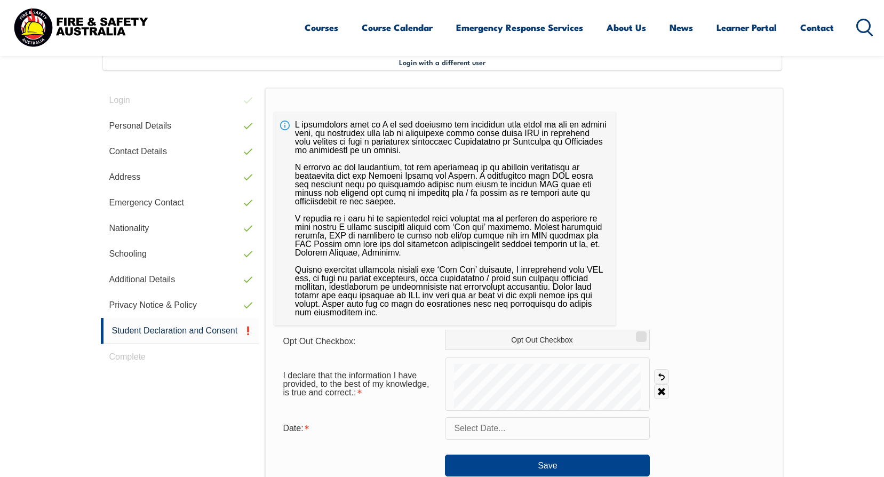
click at [713, 389] on div "I declare that the information I have provided, to the best of my knowledge, is…" at bounding box center [523, 383] width 499 height 53
click at [560, 437] on input "text" at bounding box center [547, 428] width 205 height 22
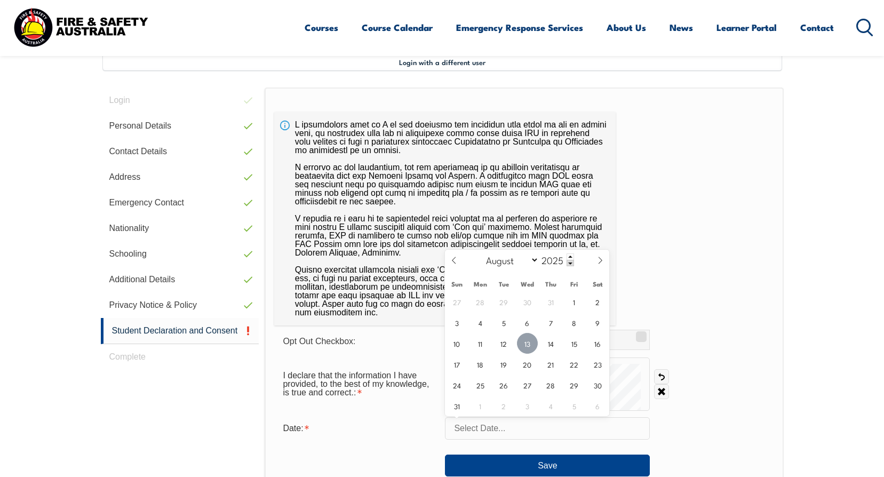
click at [532, 348] on span "13" at bounding box center [527, 343] width 21 height 21
type input "[DATE]"
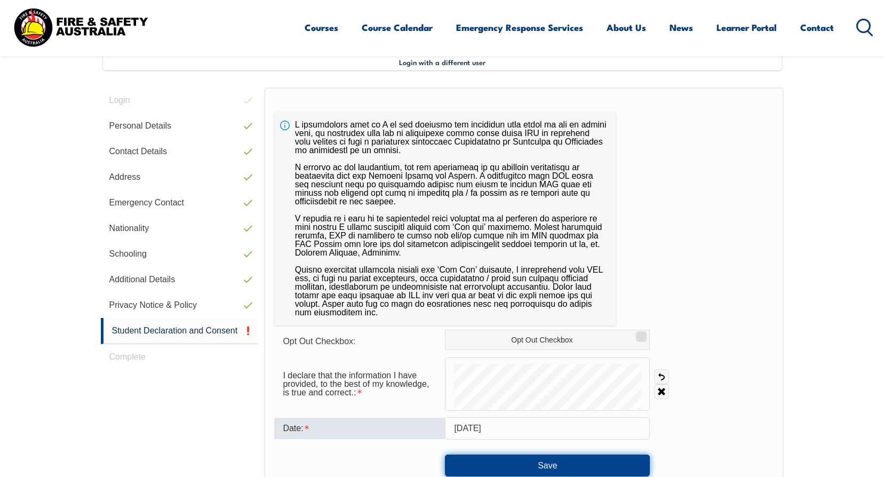
click at [544, 462] on button "Save" at bounding box center [547, 464] width 205 height 21
